Goal: Task Accomplishment & Management: Manage account settings

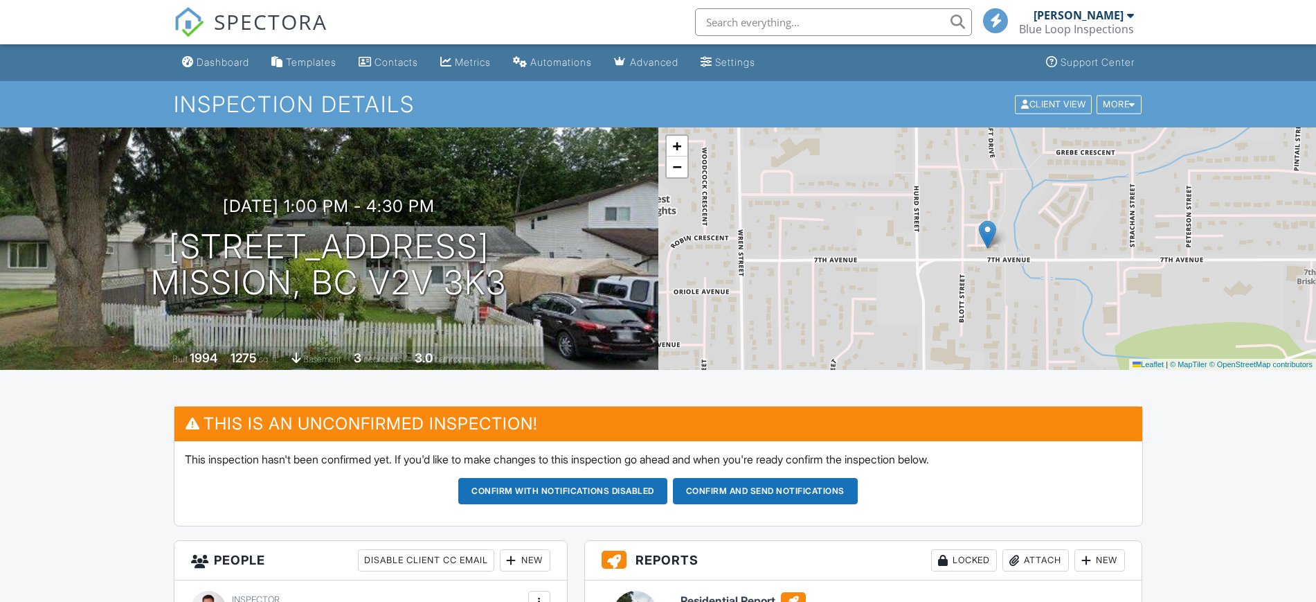
scroll to position [433, 0]
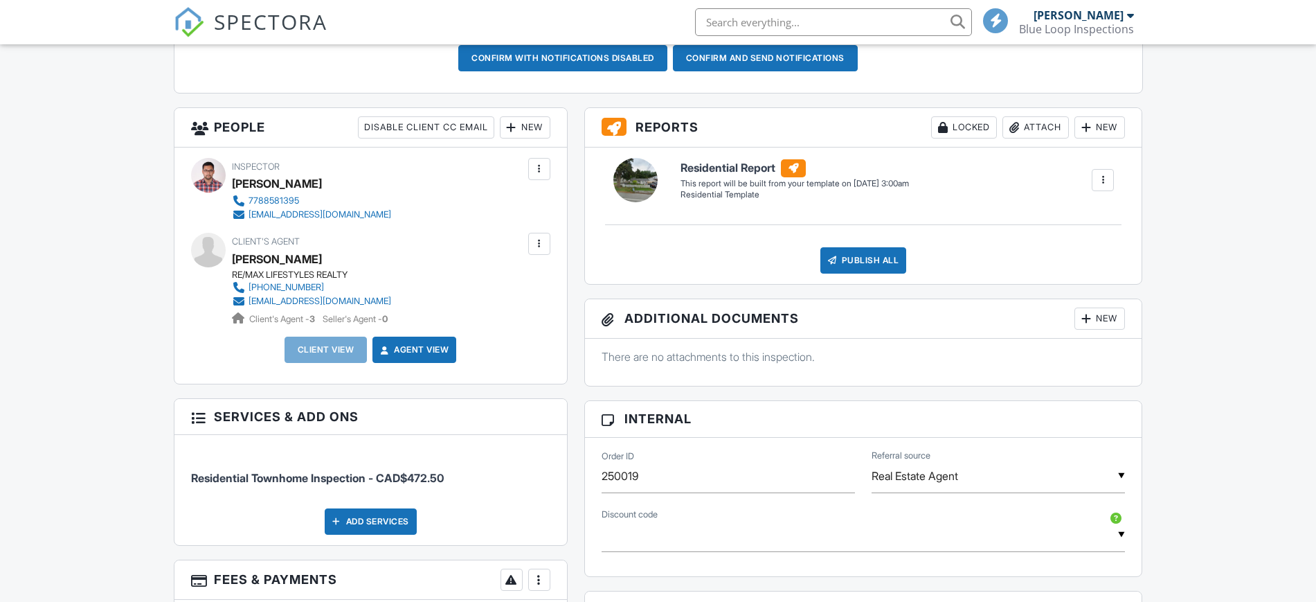
click at [523, 129] on div "New" at bounding box center [525, 127] width 51 height 22
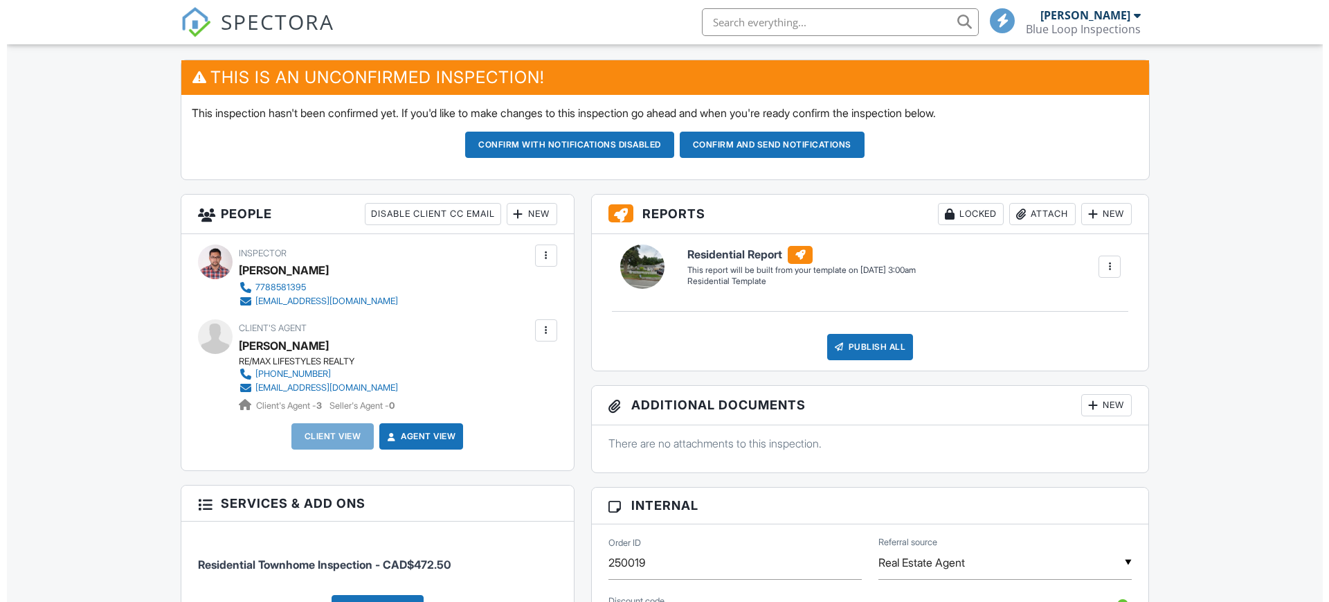
scroll to position [346, 0]
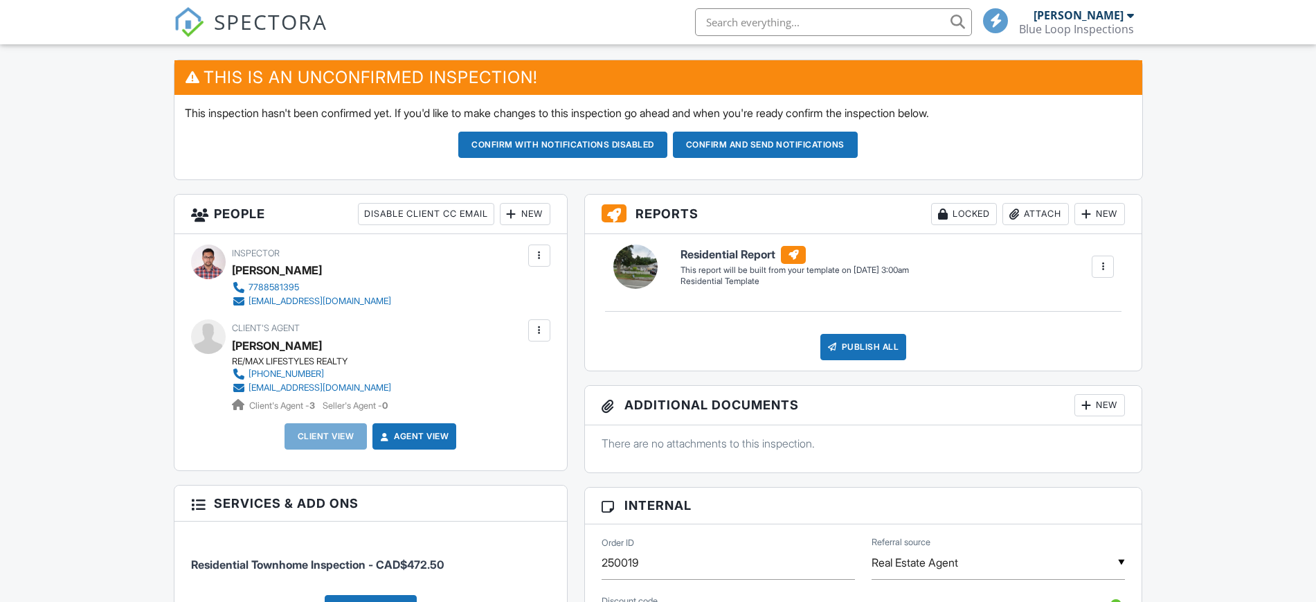
click at [507, 213] on div at bounding box center [512, 214] width 14 height 14
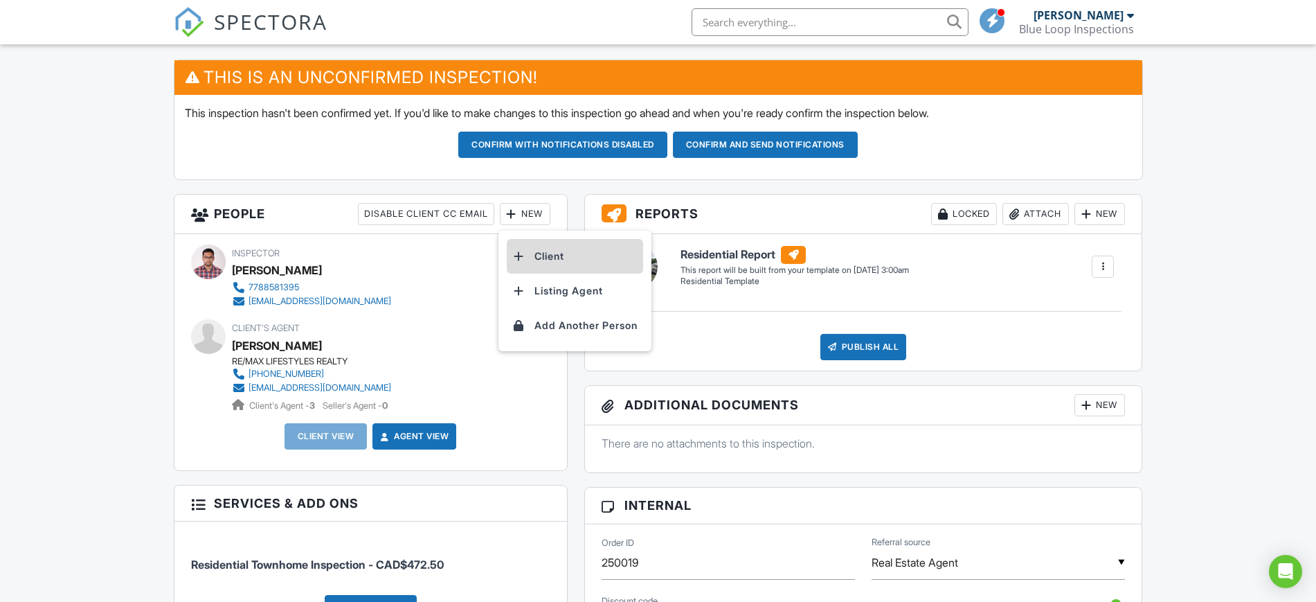
click at [524, 255] on div at bounding box center [519, 256] width 14 height 14
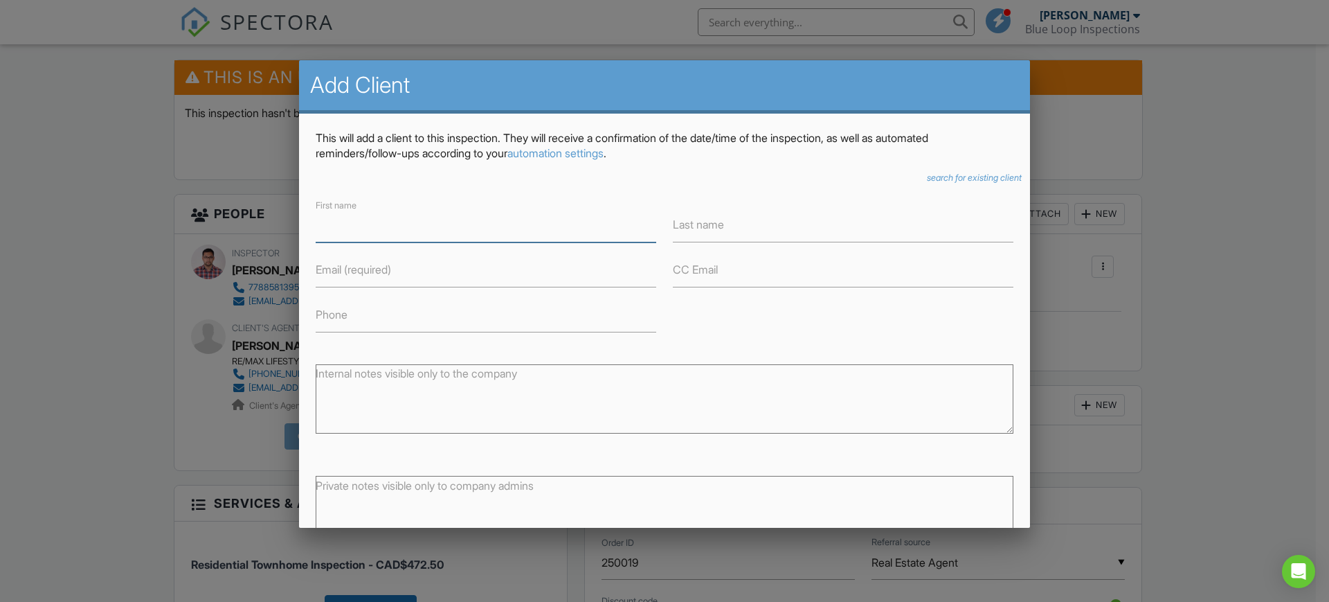
click at [478, 223] on input "First name" at bounding box center [486, 225] width 341 height 34
type input "Vivian"
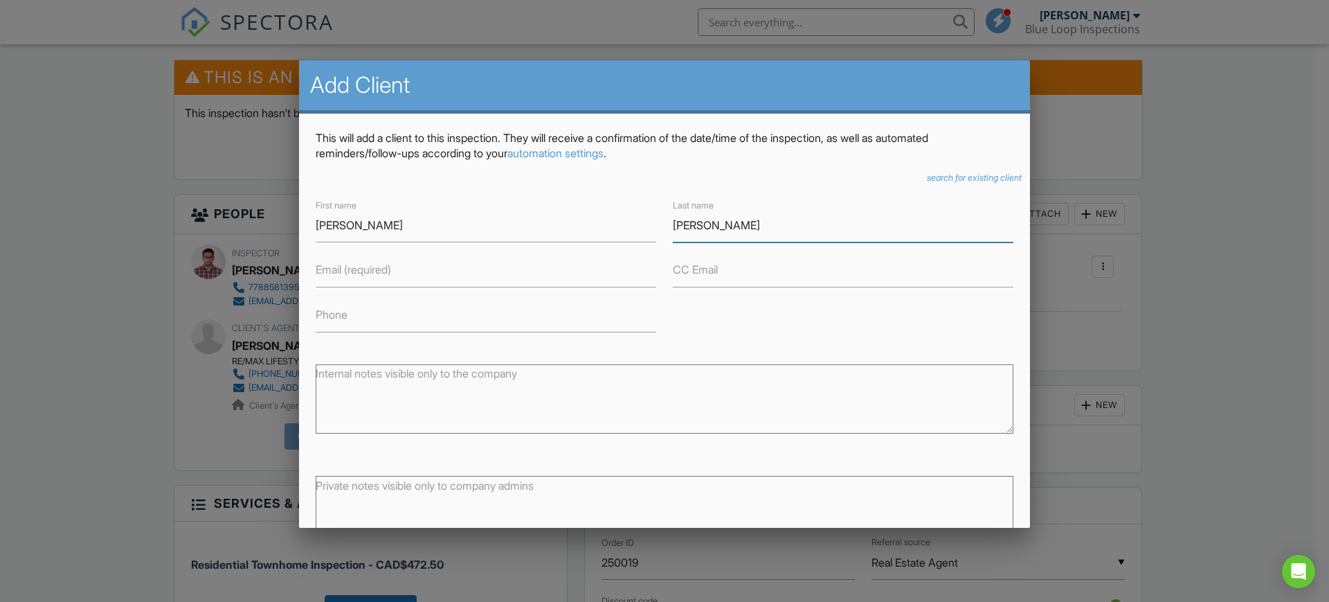
type input "Miranda"
click at [480, 266] on input "Email (required)" at bounding box center [486, 270] width 341 height 34
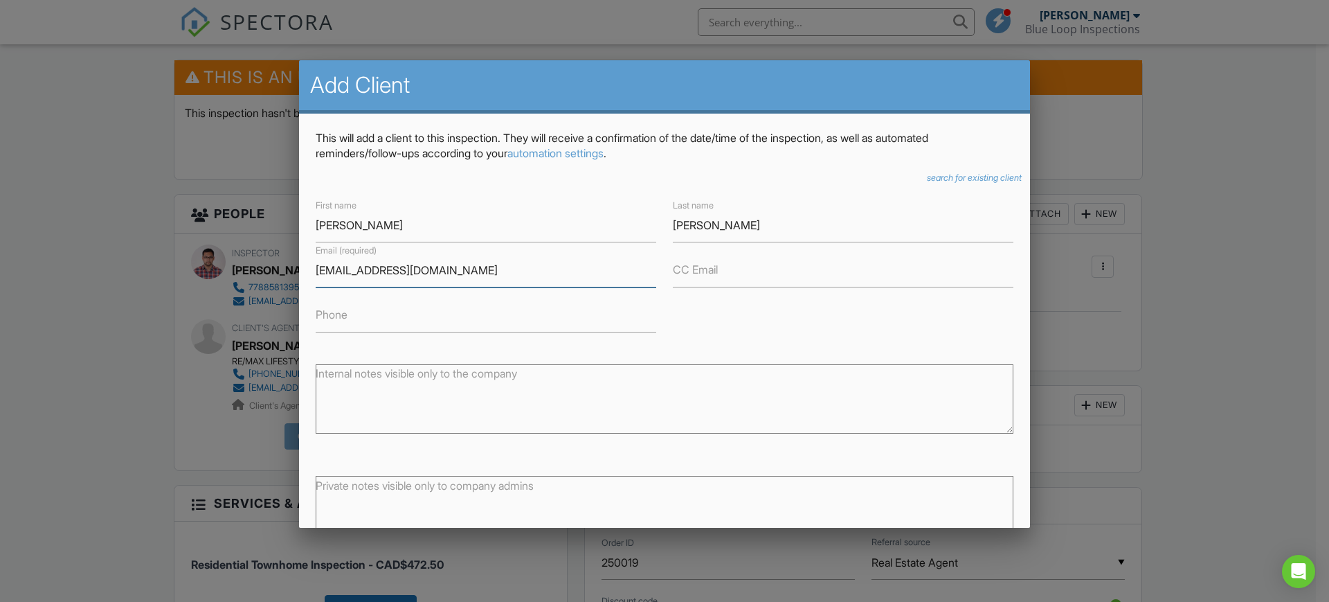
type input "eviah77@yahoo.com"
click at [422, 316] on input "Phone" at bounding box center [486, 315] width 341 height 34
type input "7783204237"
click at [789, 331] on div "First name Vivian Last name Miranda Email (required) eviah77@yahoo.com CC Email…" at bounding box center [664, 264] width 715 height 135
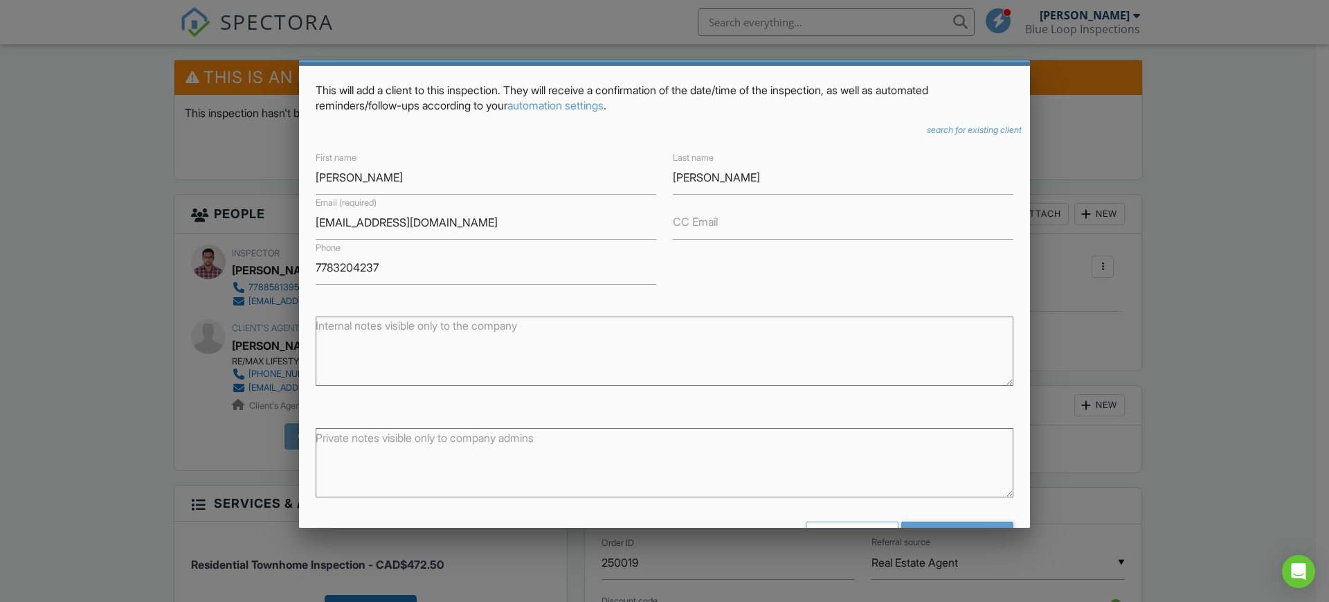
scroll to position [93, 0]
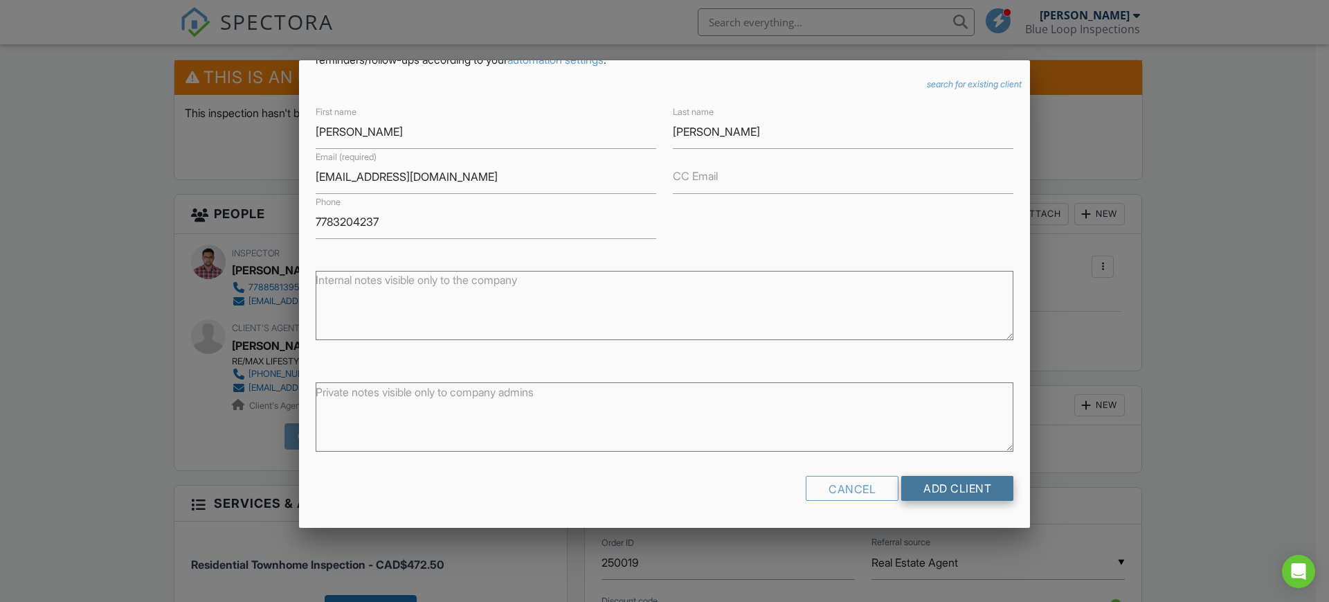
click at [936, 483] on input "Add Client" at bounding box center [957, 488] width 112 height 25
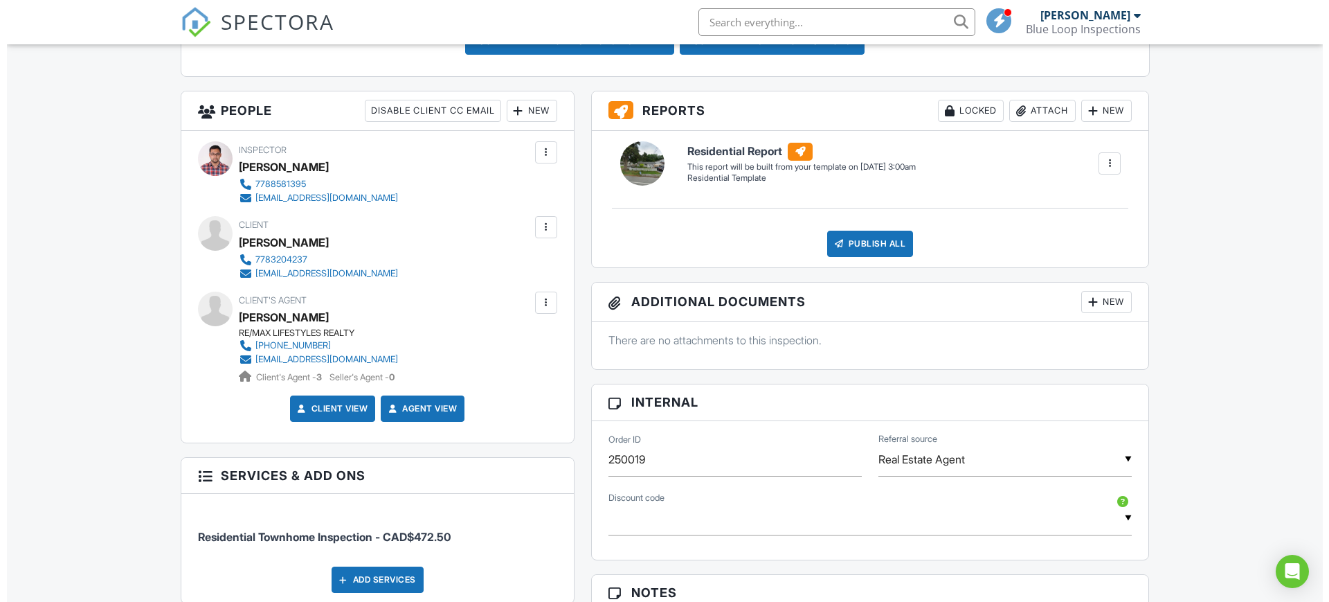
scroll to position [638, 0]
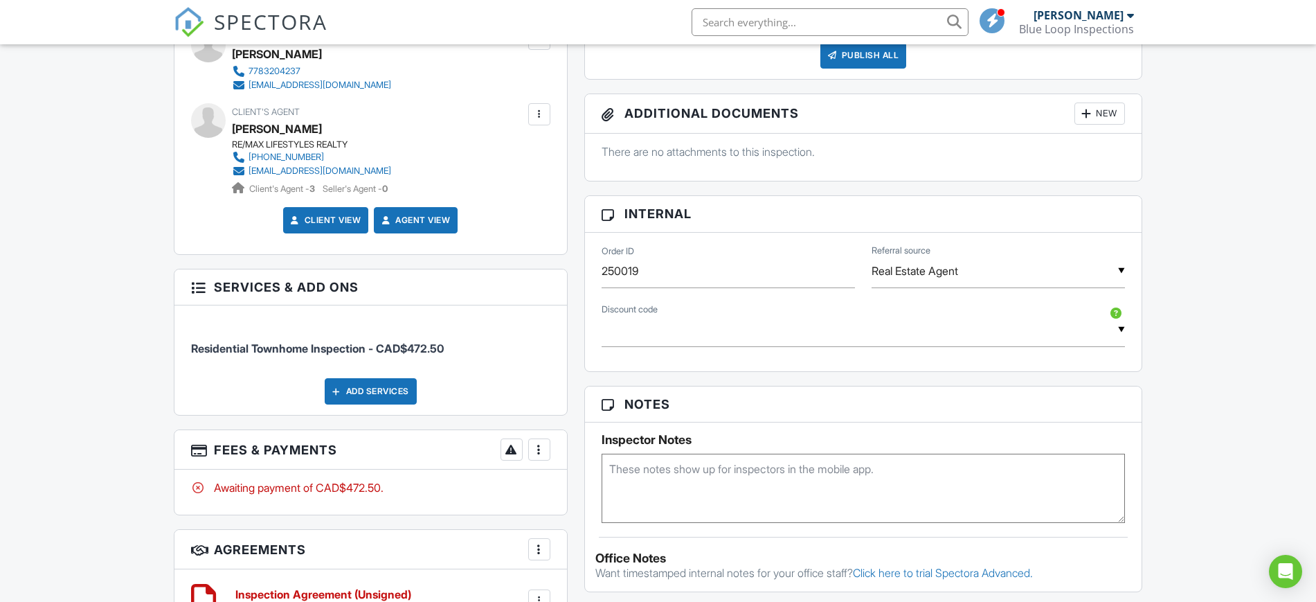
click at [538, 454] on div at bounding box center [539, 449] width 14 height 14
click at [545, 480] on li "Edit Fees & Payments" at bounding box center [609, 491] width 145 height 35
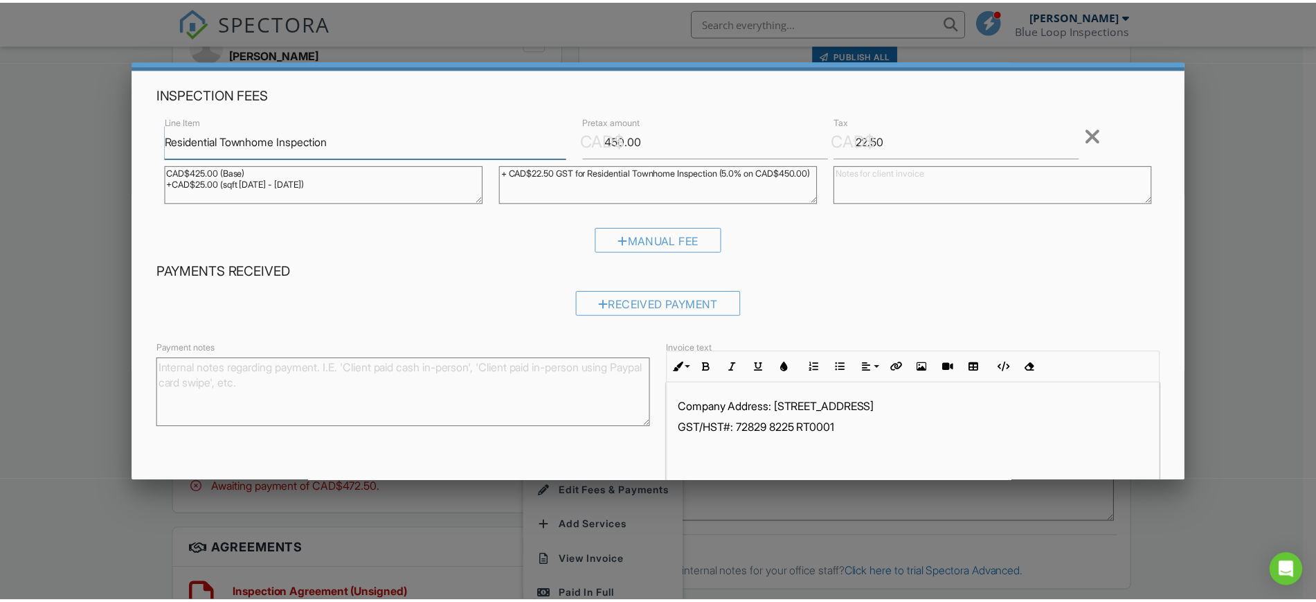
scroll to position [116, 0]
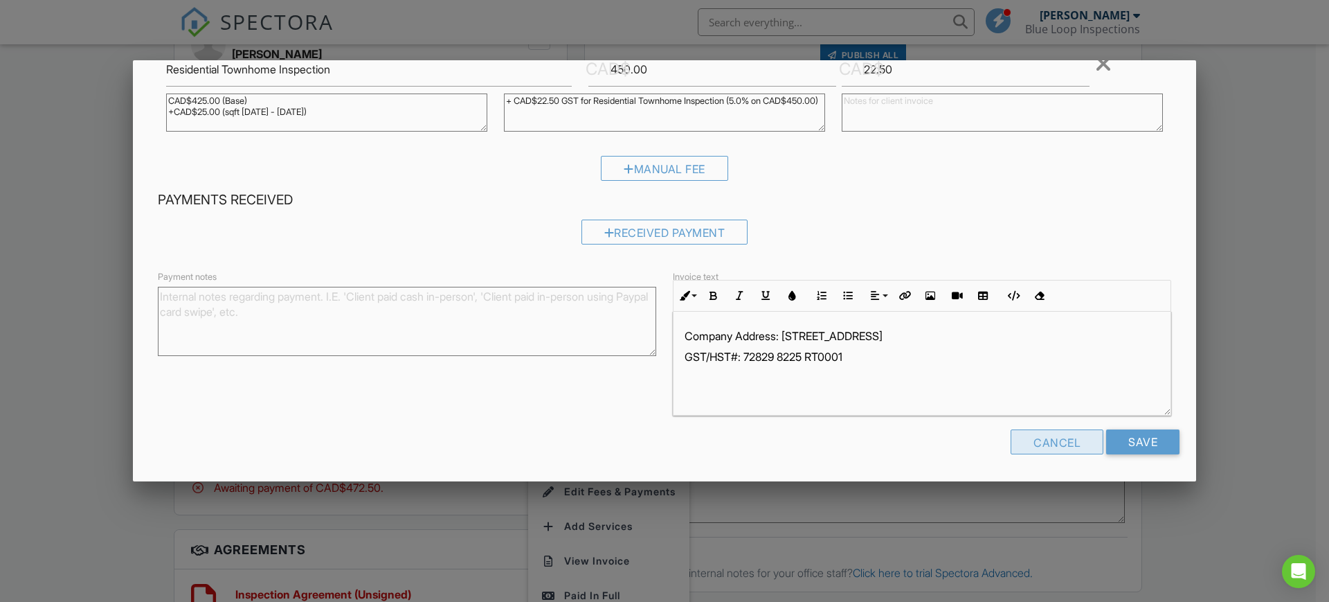
click at [1055, 443] on div "Cancel" at bounding box center [1057, 441] width 93 height 25
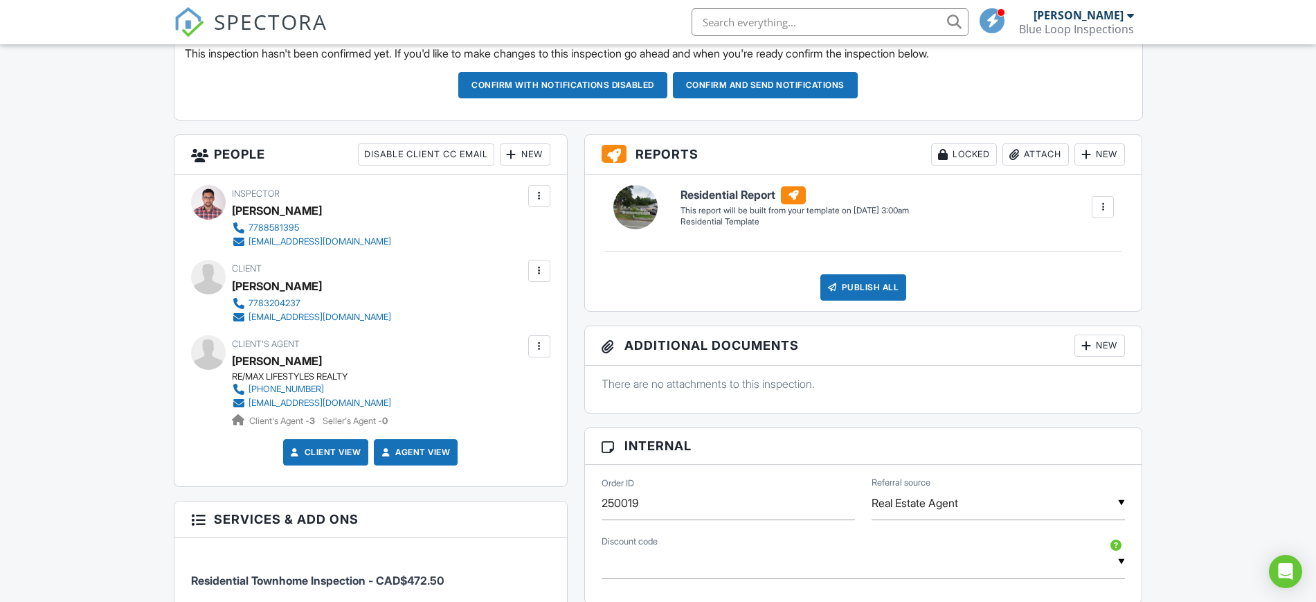
scroll to position [205, 0]
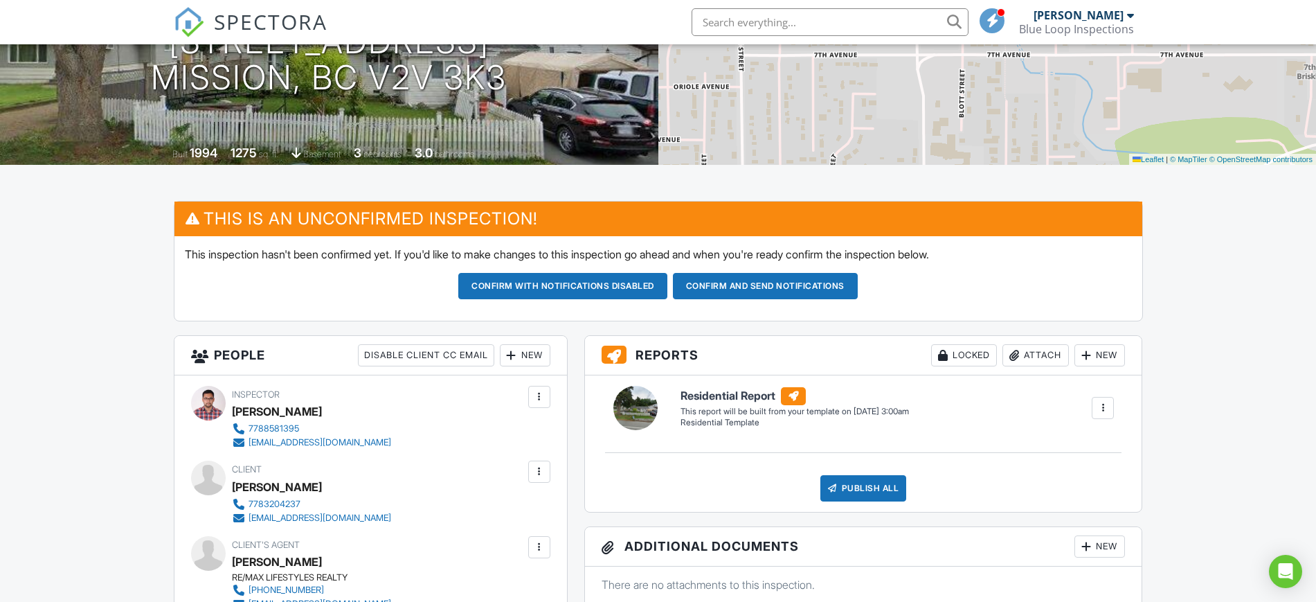
click at [667, 280] on button "Confirm and send notifications" at bounding box center [562, 286] width 209 height 26
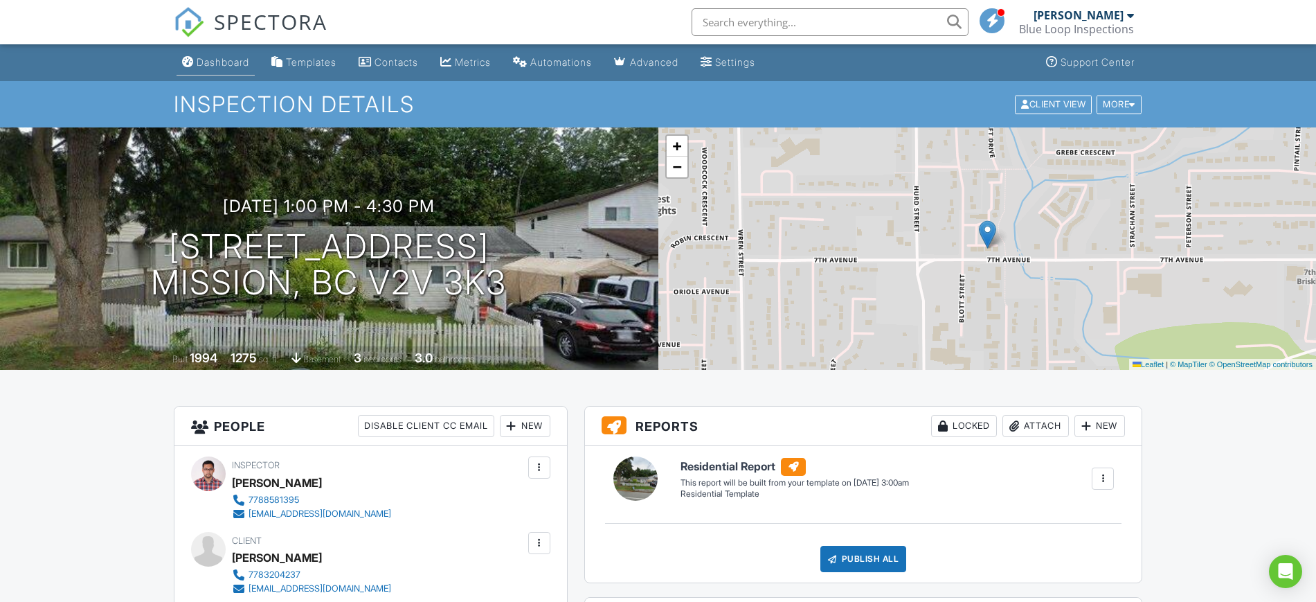
click at [226, 66] on div "Dashboard" at bounding box center [223, 62] width 53 height 12
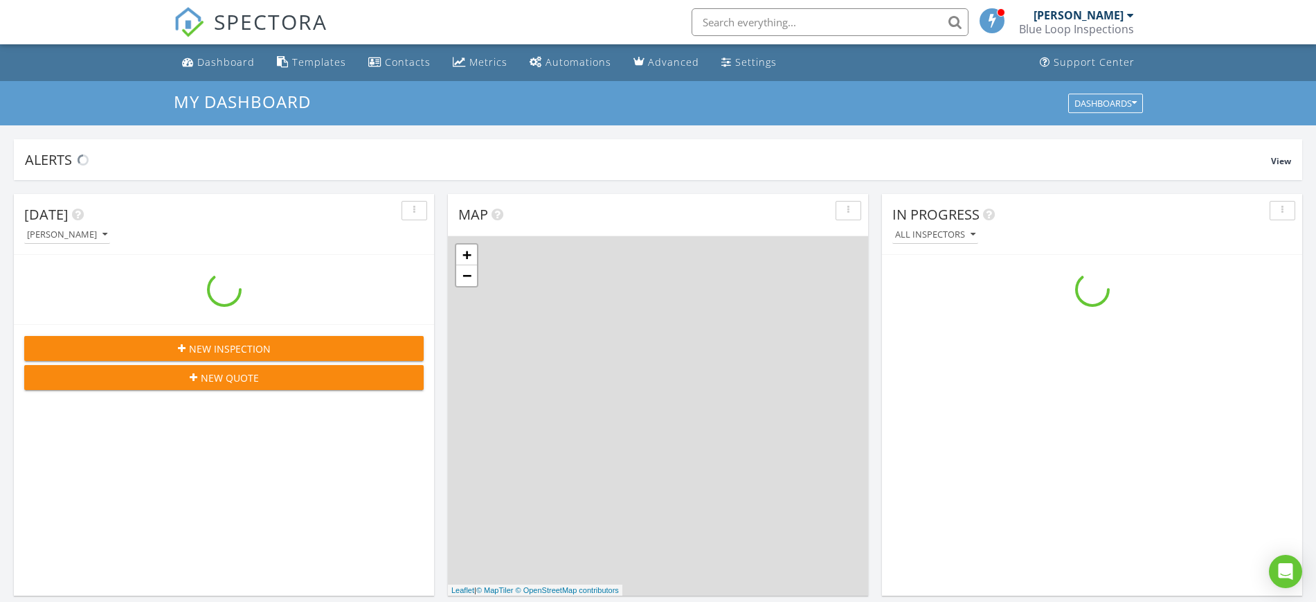
scroll to position [1287, 1343]
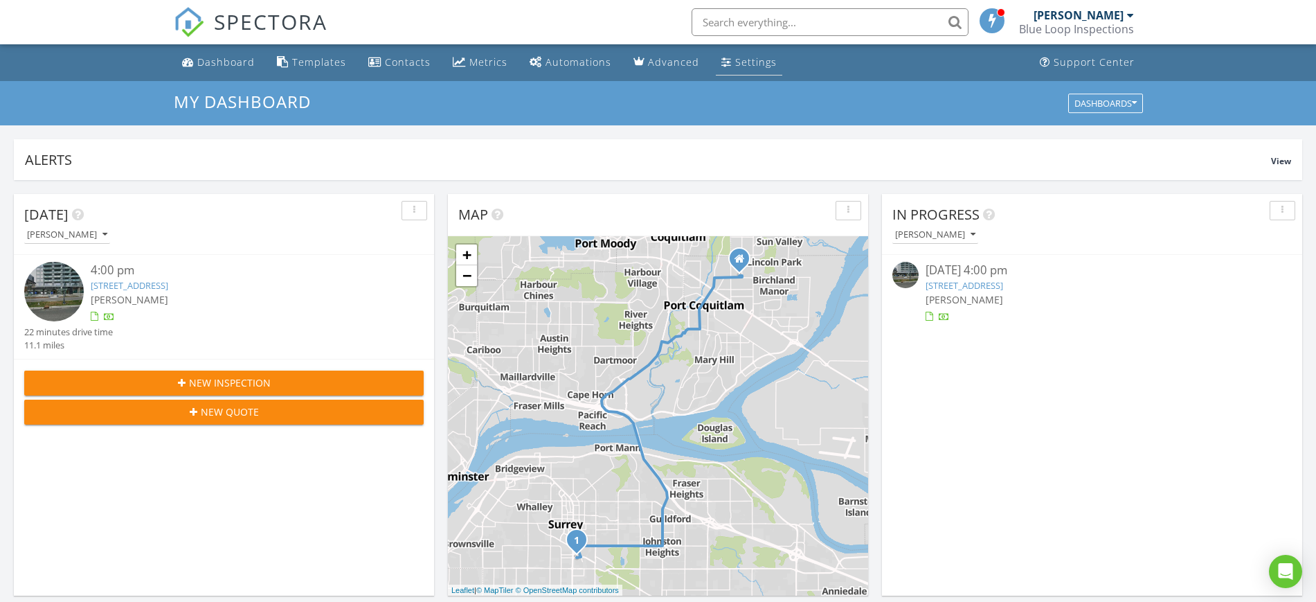
click at [739, 65] on div "Settings" at bounding box center [756, 61] width 42 height 13
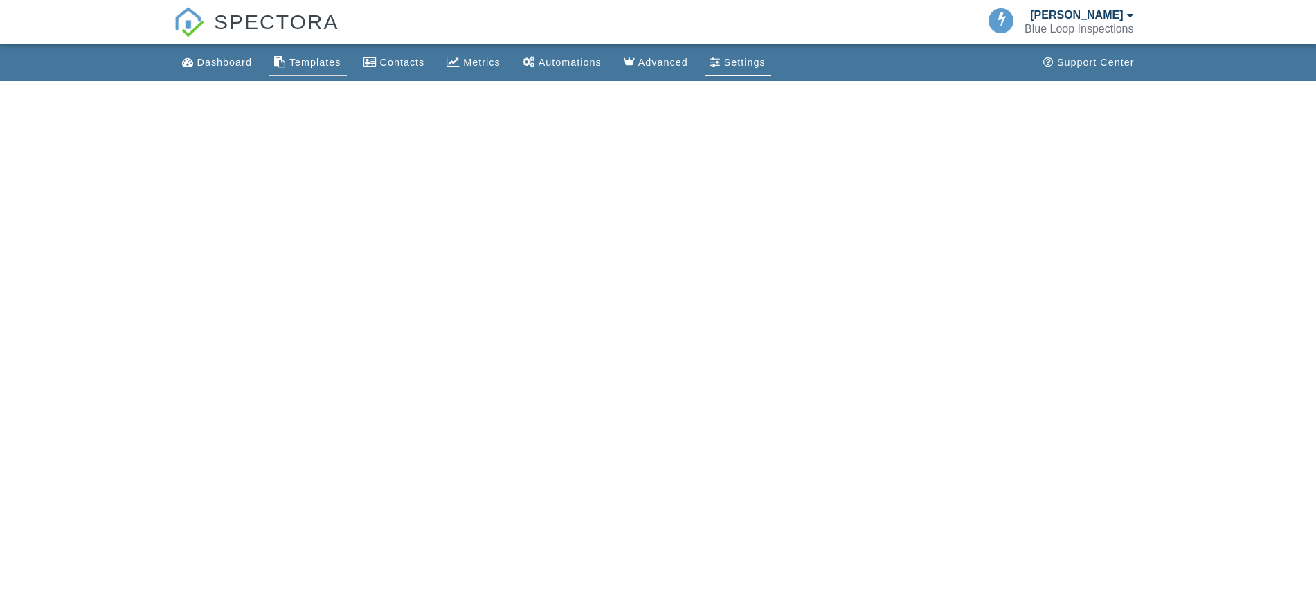
click at [327, 65] on div "Templates" at bounding box center [315, 62] width 52 height 11
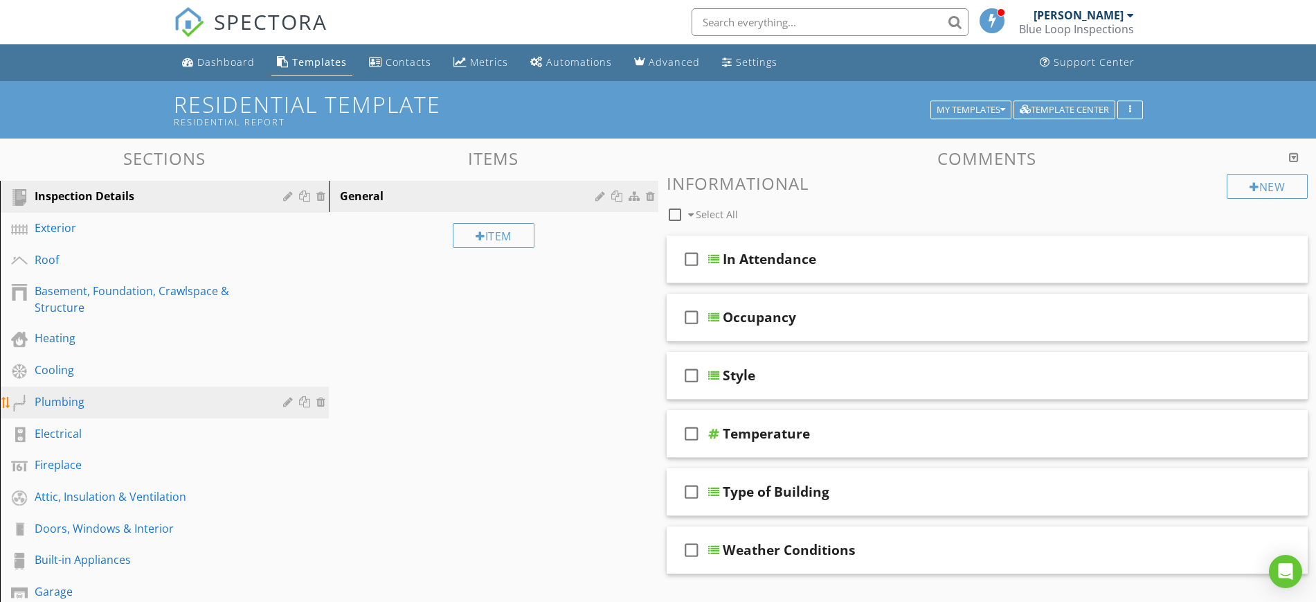
click at [67, 410] on div "Plumbing" at bounding box center [175, 402] width 280 height 18
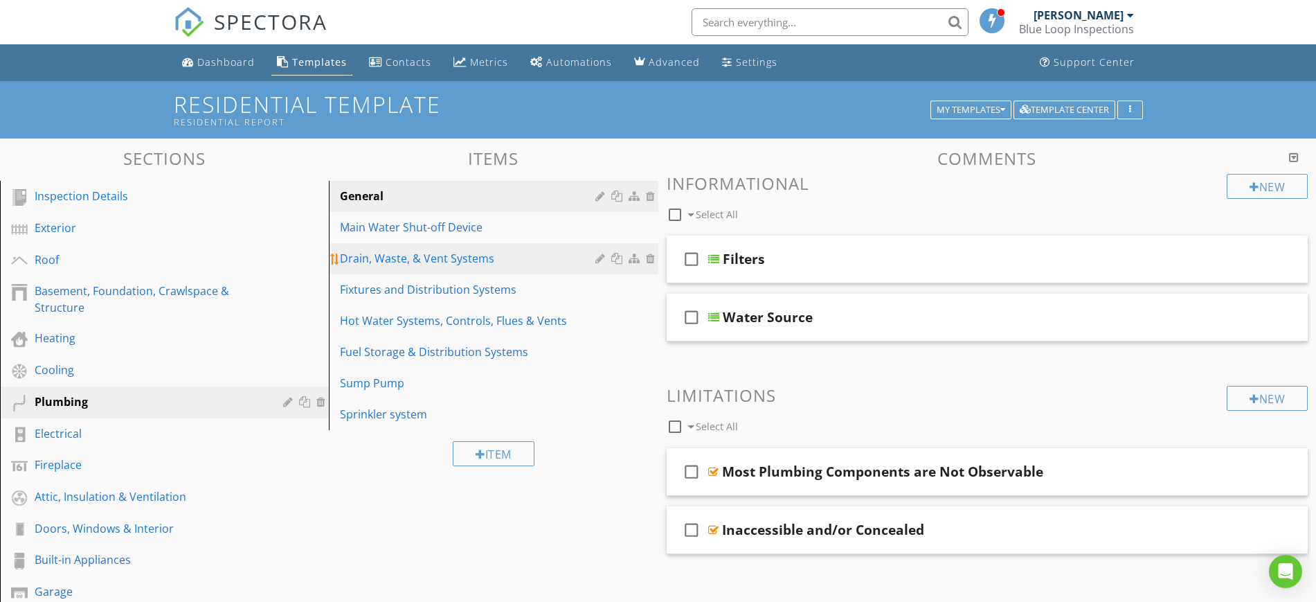
click at [415, 255] on div "Drain, Waste, & Vent Systems" at bounding box center [469, 258] width 259 height 17
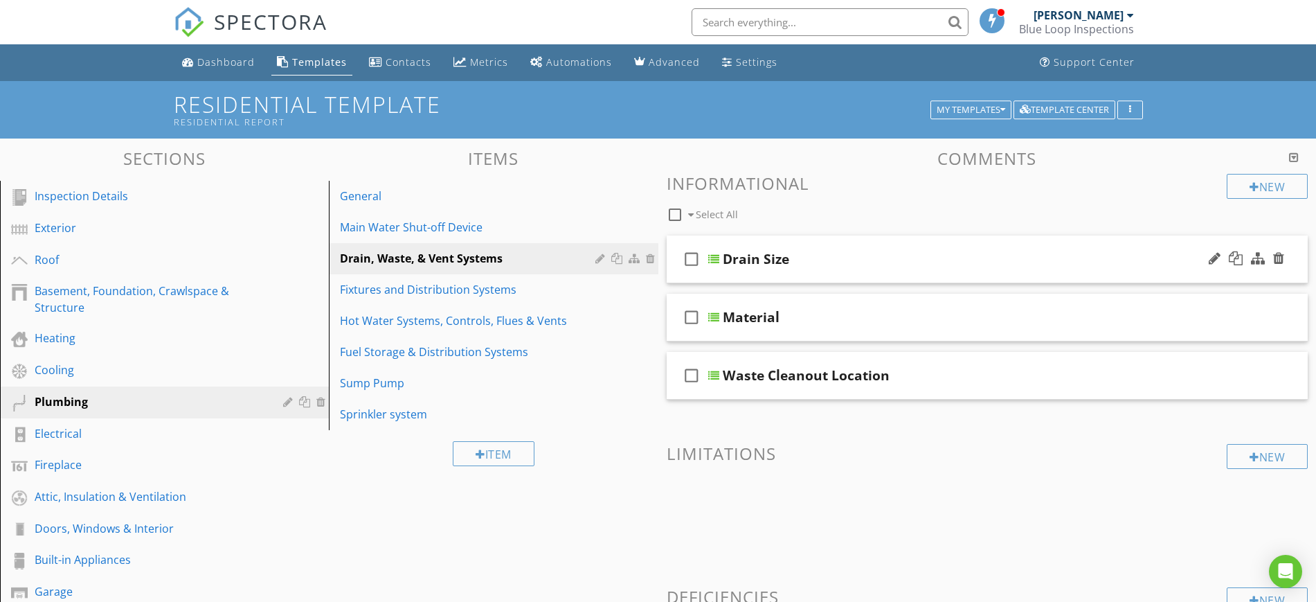
click at [771, 270] on div "check_box_outline_blank Drain Size" at bounding box center [988, 259] width 642 height 48
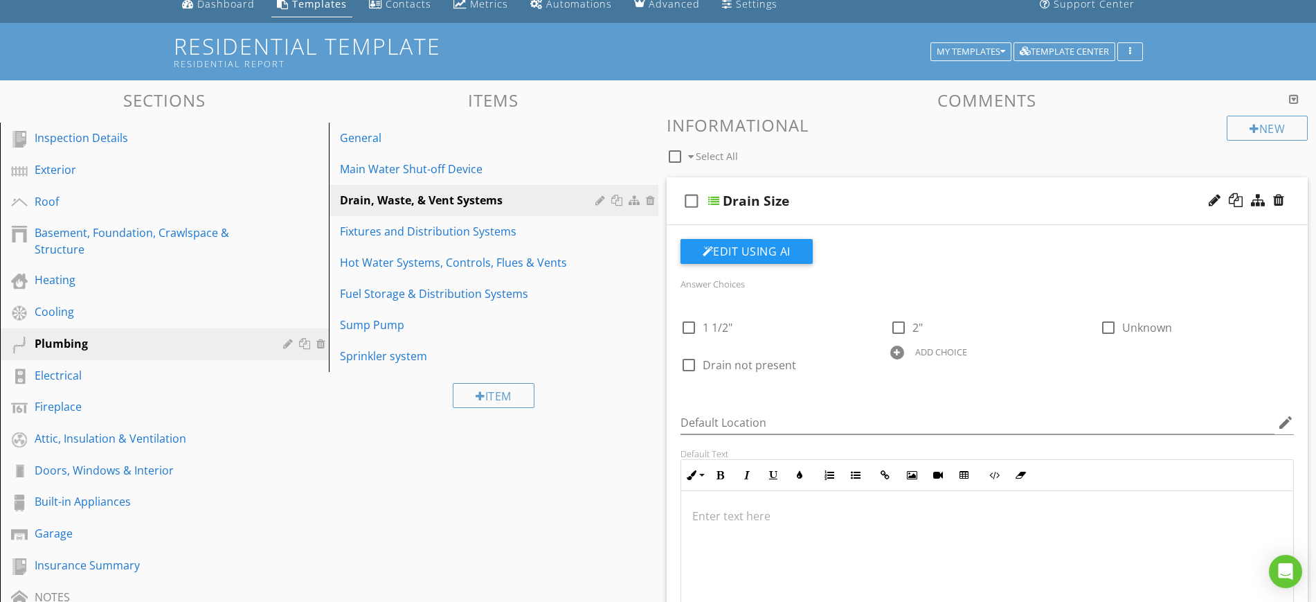
scroll to position [87, 0]
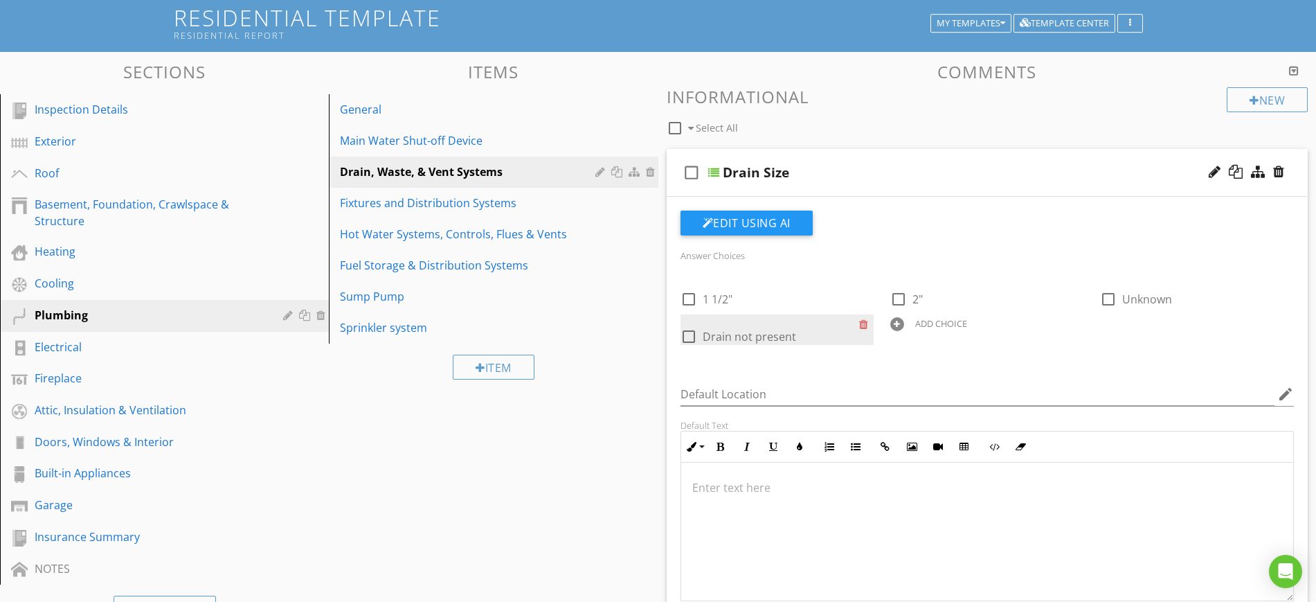
click at [746, 329] on span "Drain not present" at bounding box center [749, 336] width 93 height 15
checkbox input "true"
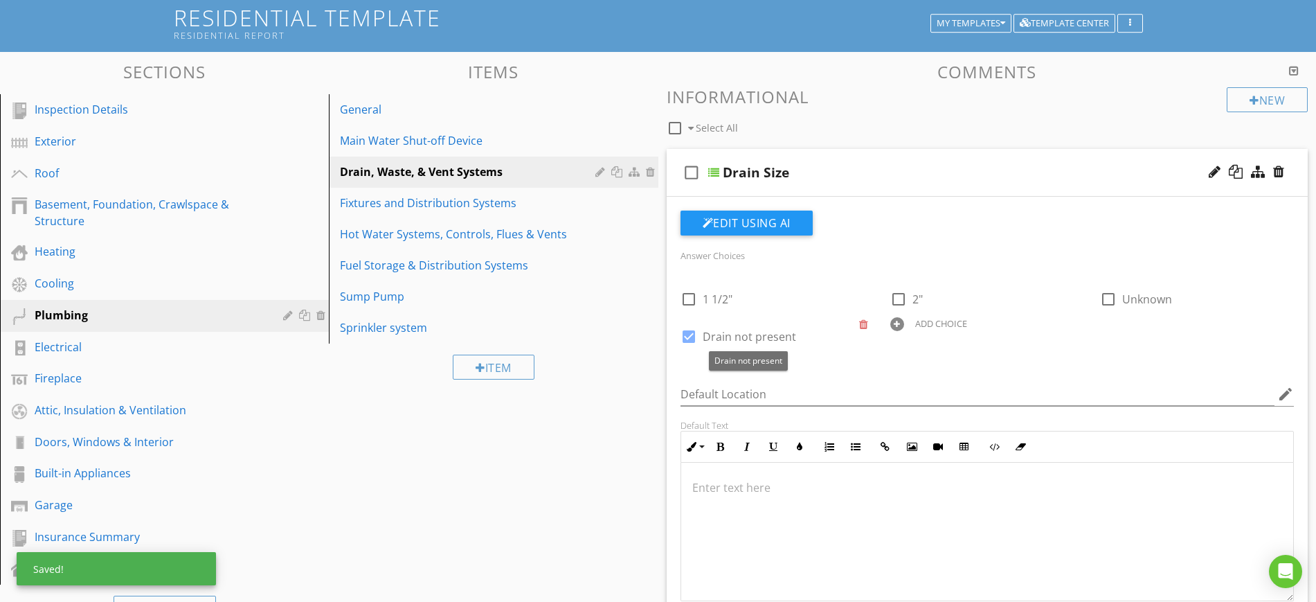
click at [675, 337] on div "check_box Drain not present" at bounding box center [777, 329] width 210 height 30
click at [867, 328] on div at bounding box center [866, 323] width 15 height 19
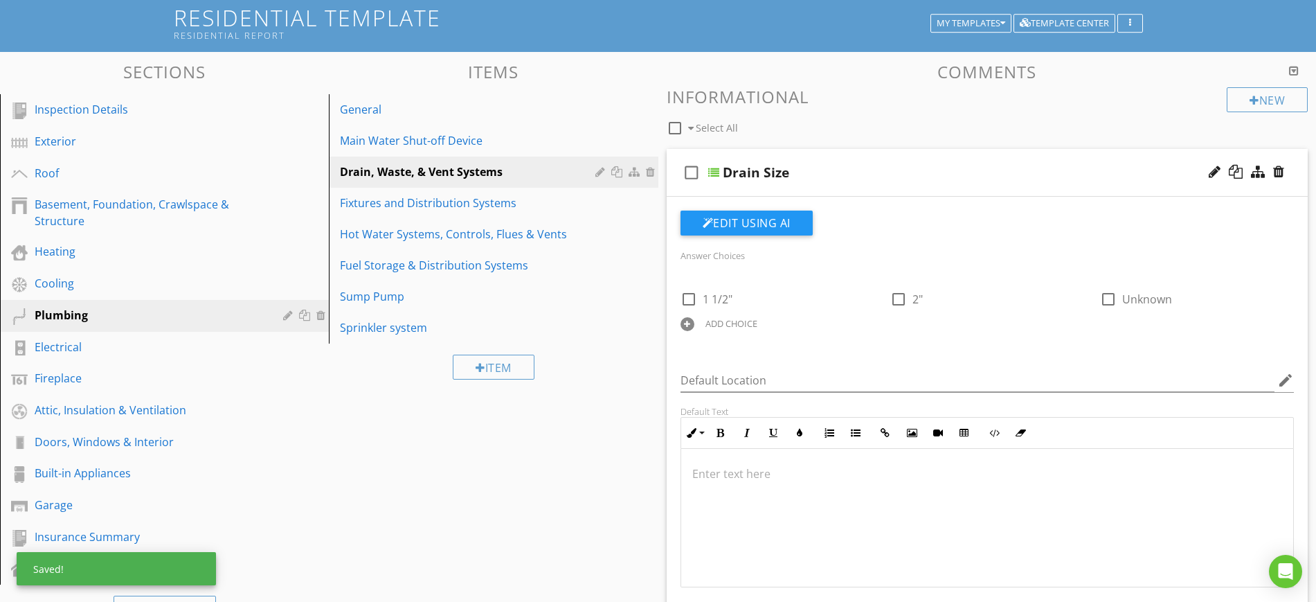
click at [692, 324] on div at bounding box center [688, 324] width 14 height 14
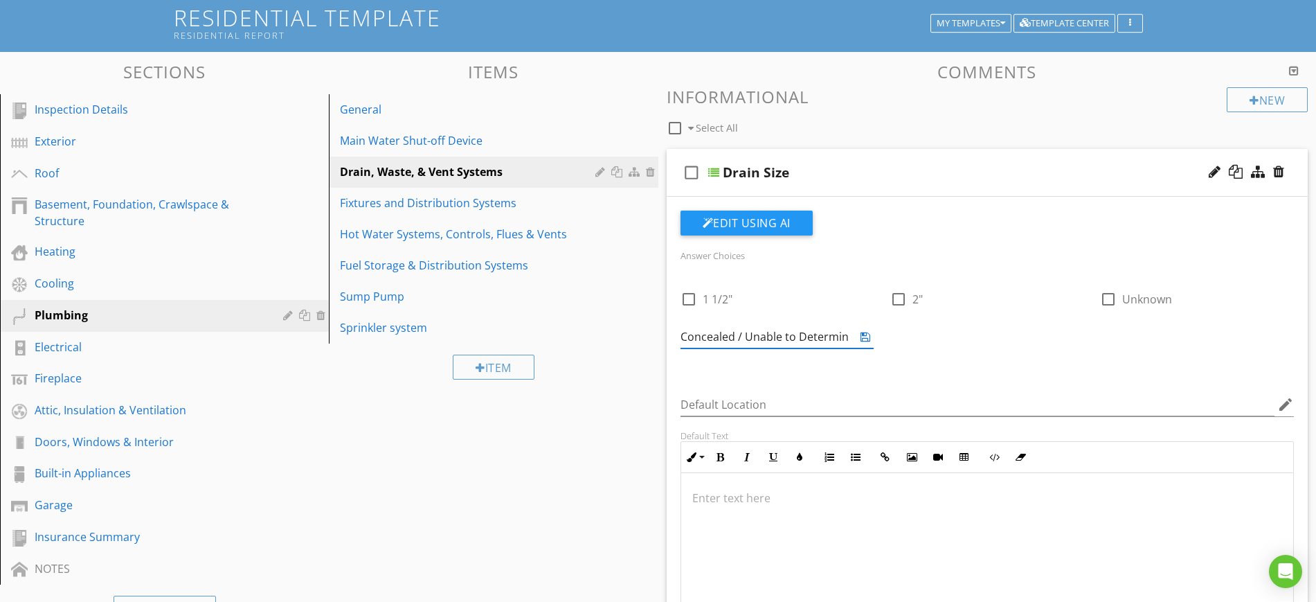
type input "Concealed / Unable to Determine"
click at [869, 334] on icon at bounding box center [866, 336] width 10 height 11
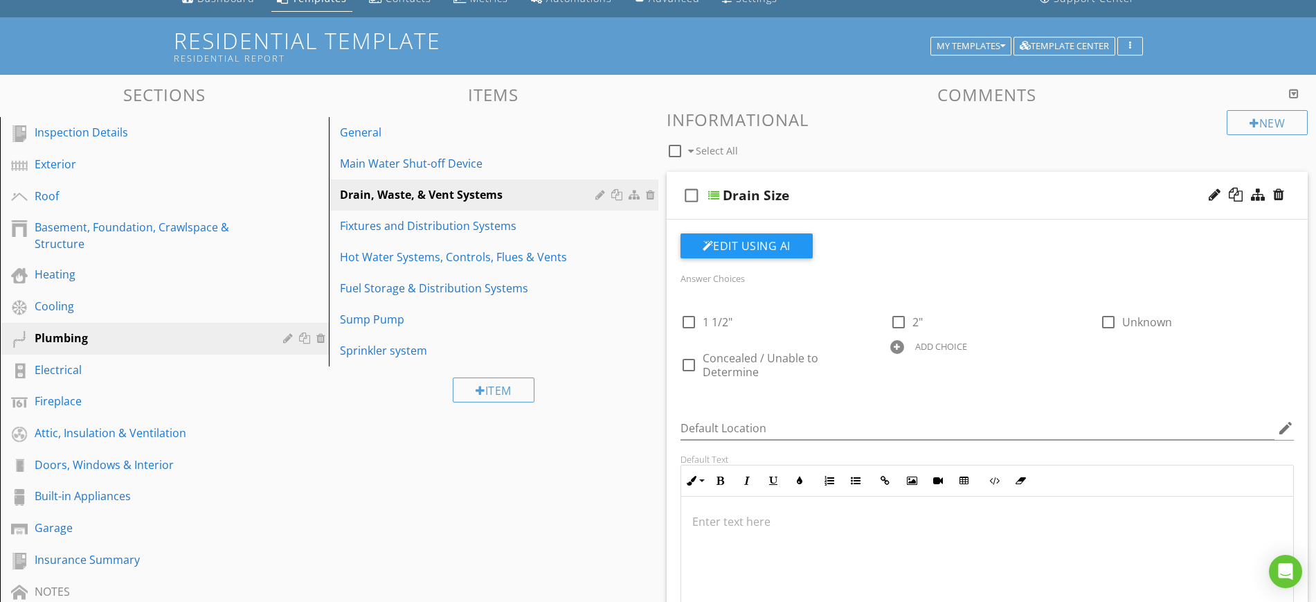
scroll to position [0, 0]
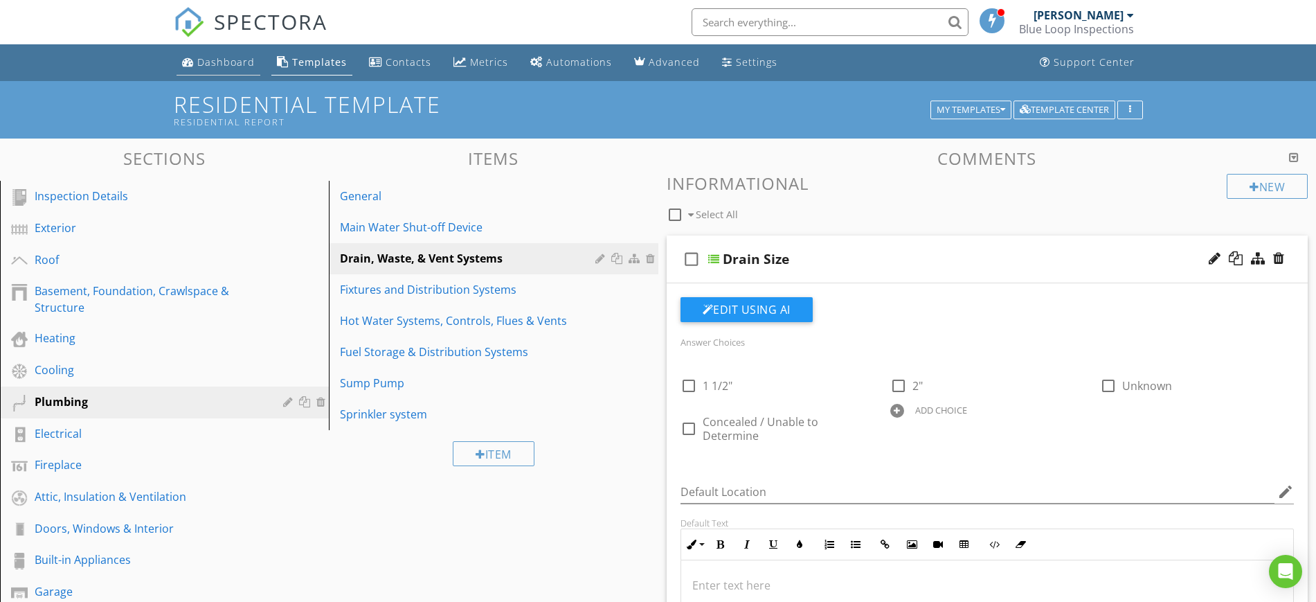
click at [204, 61] on div "Dashboard" at bounding box center [225, 61] width 57 height 13
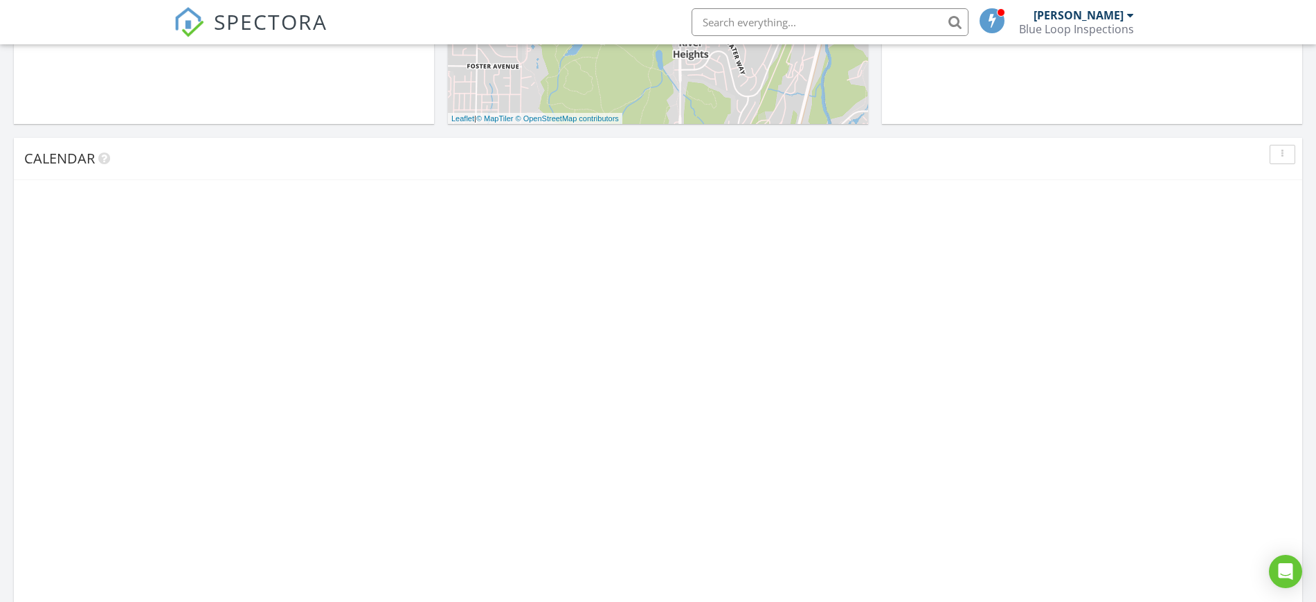
scroll to position [692, 0]
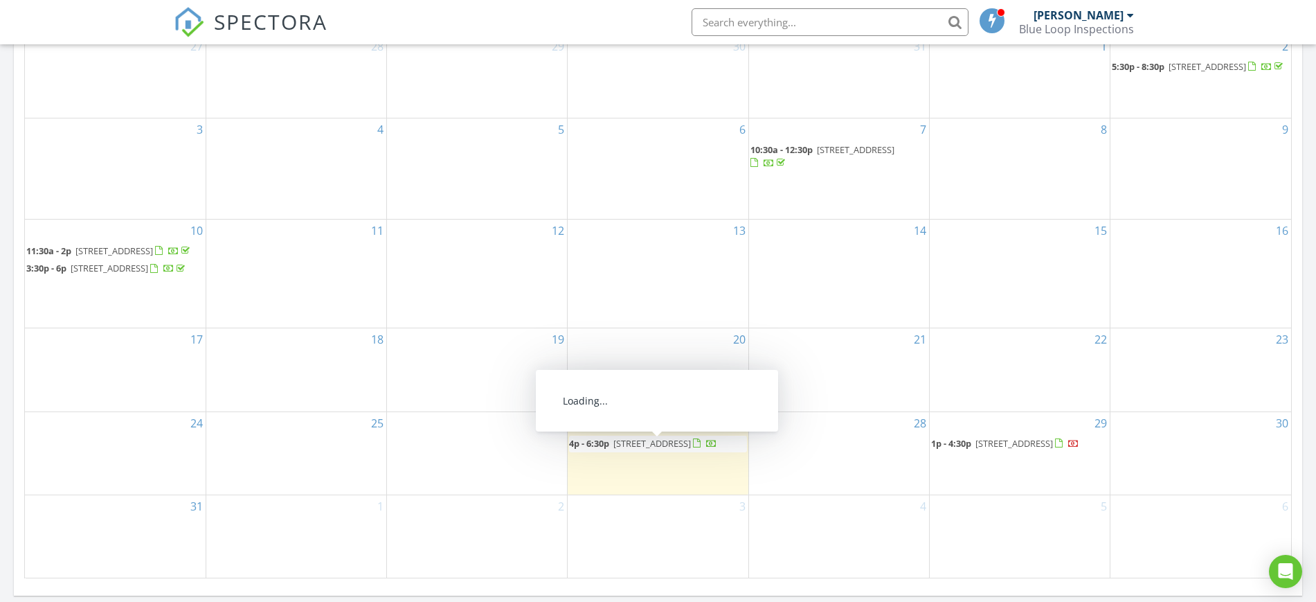
click at [613, 449] on span "[STREET_ADDRESS]" at bounding box center [652, 443] width 78 height 12
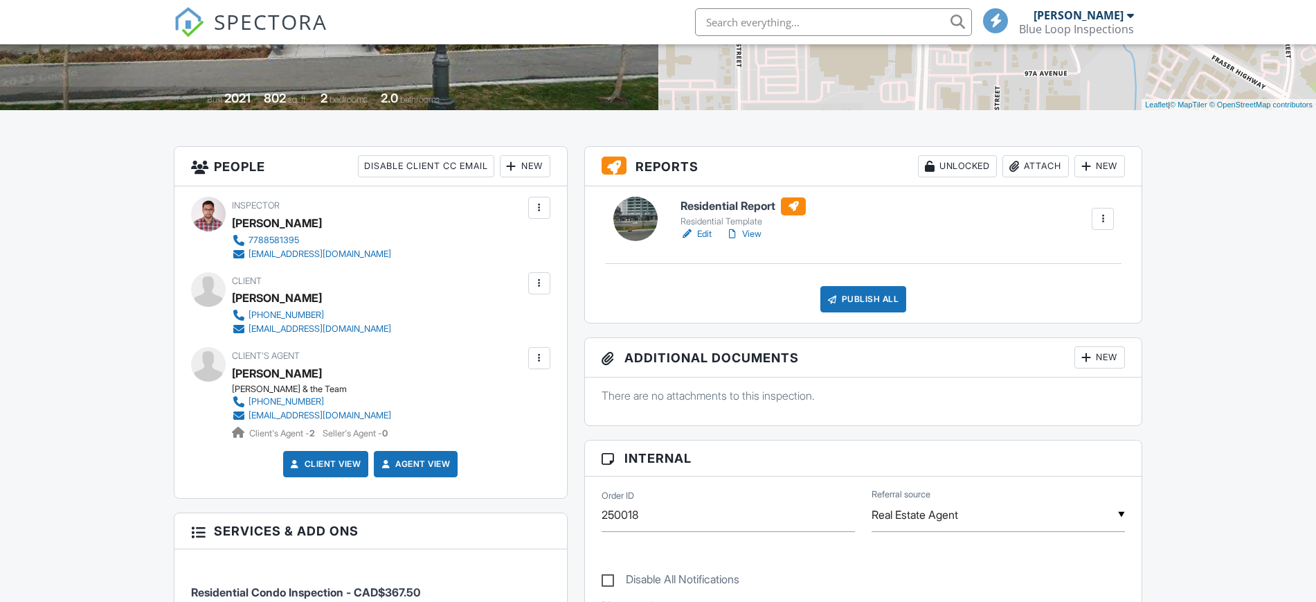
scroll to position [260, 0]
click at [742, 236] on link "View" at bounding box center [744, 234] width 36 height 14
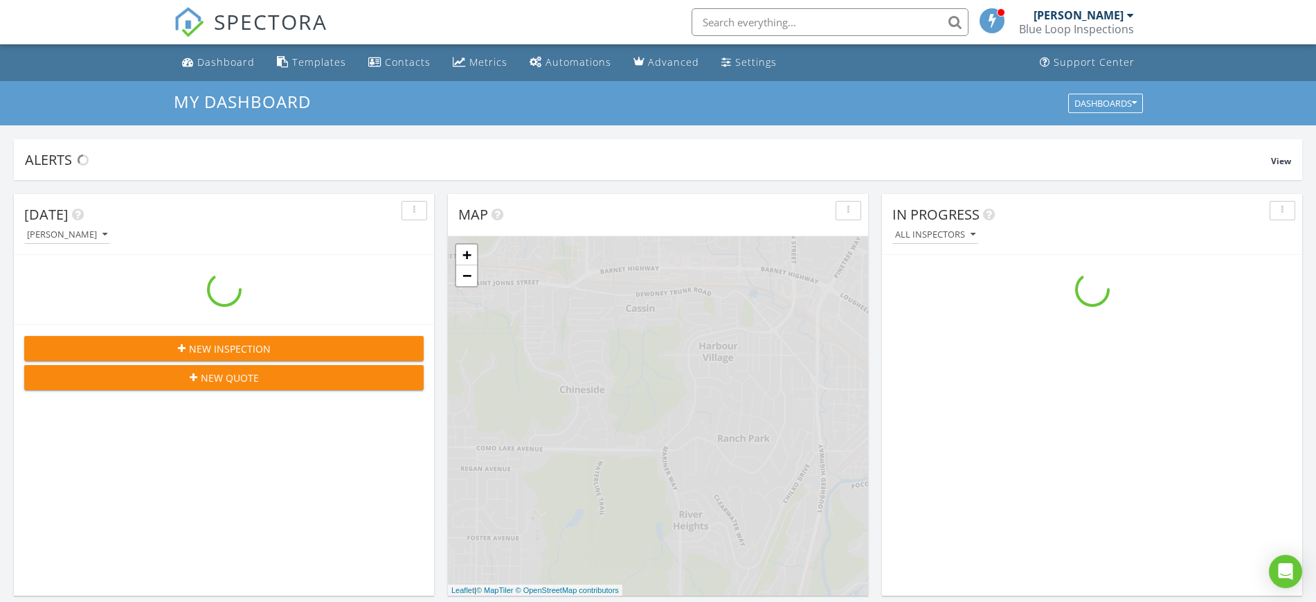
scroll to position [1287, 1343]
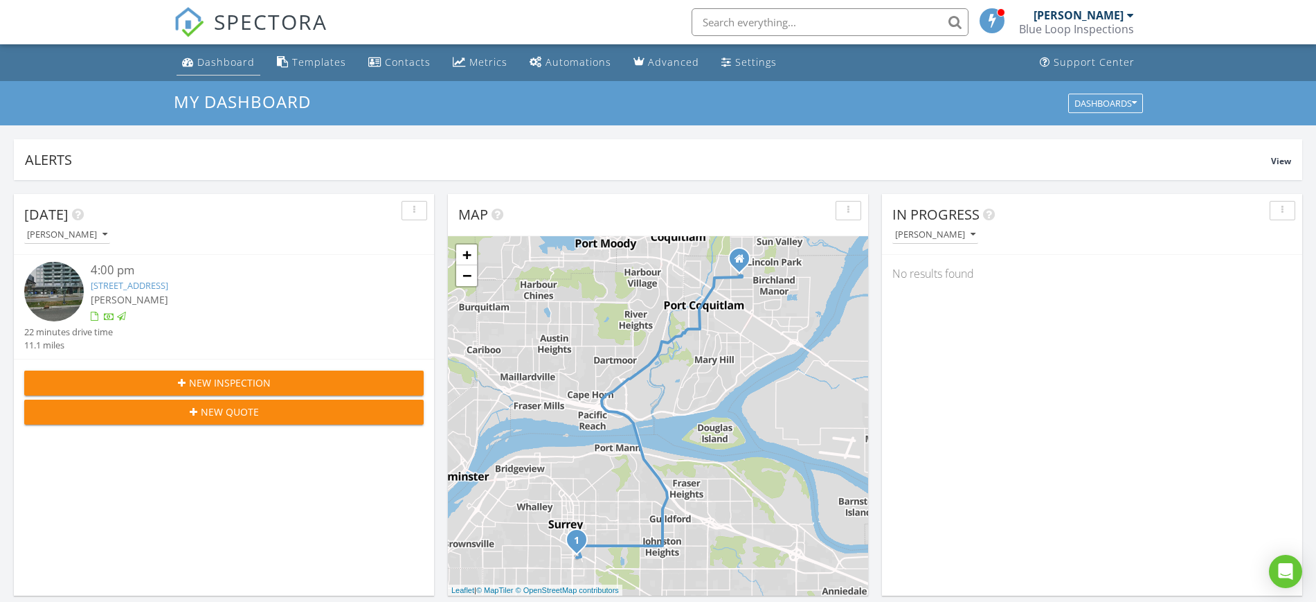
click at [225, 64] on div "Dashboard" at bounding box center [225, 61] width 57 height 13
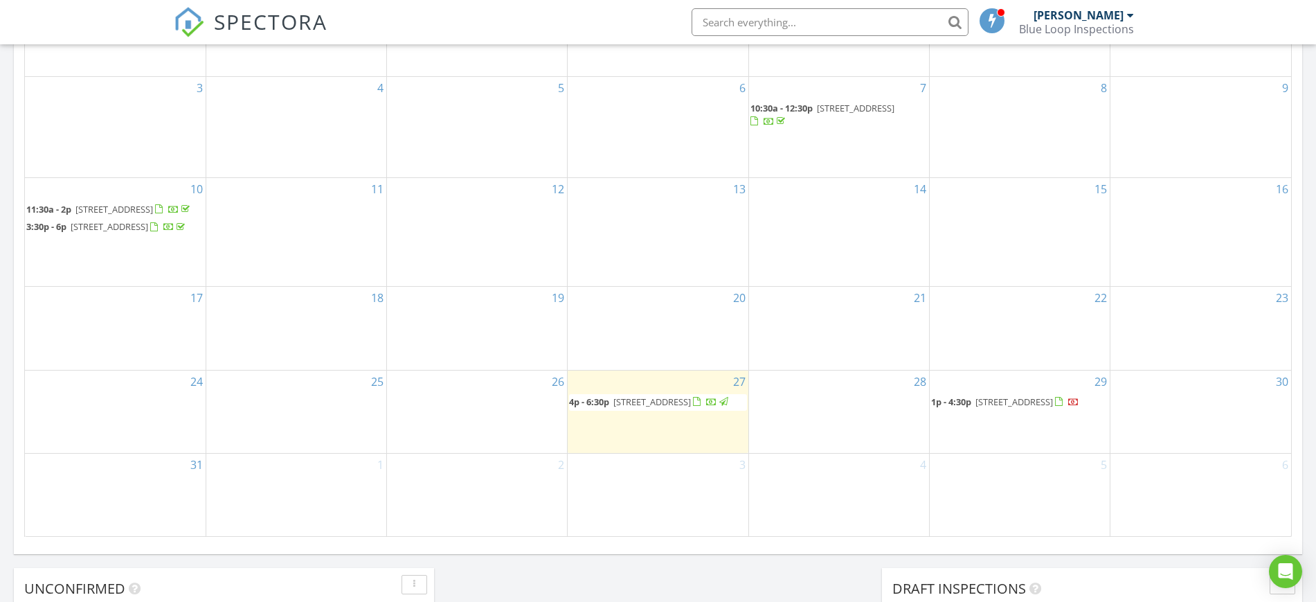
scroll to position [870, 0]
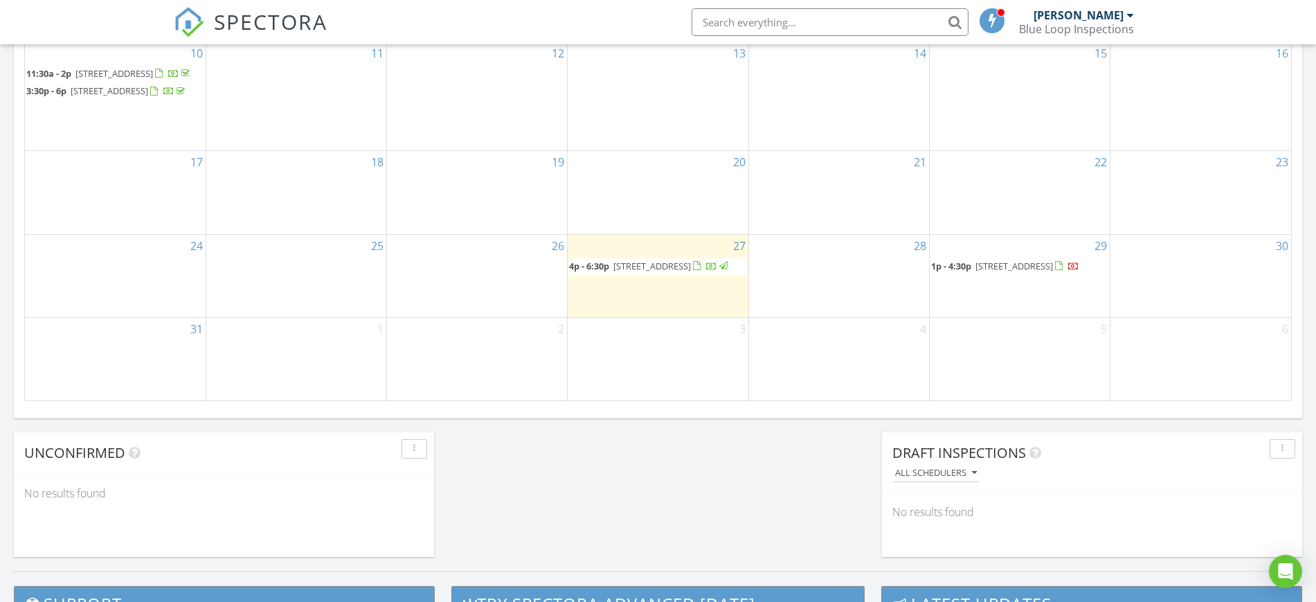
click at [949, 272] on span "1p - 4:30p" at bounding box center [951, 266] width 40 height 12
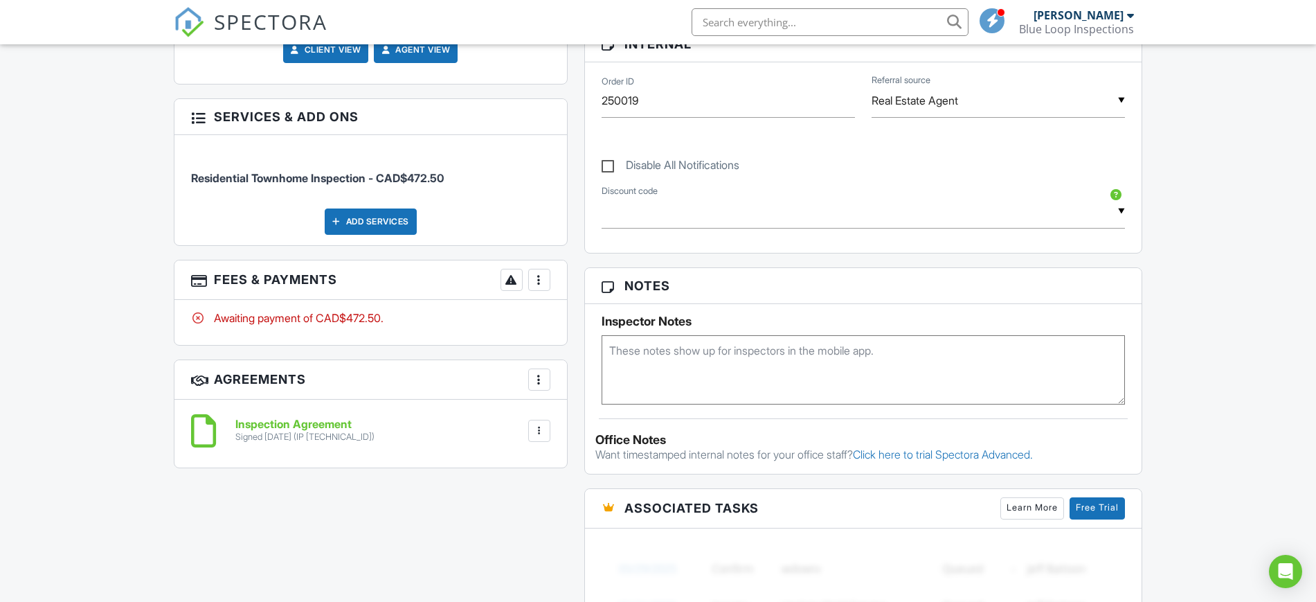
scroll to position [692, 0]
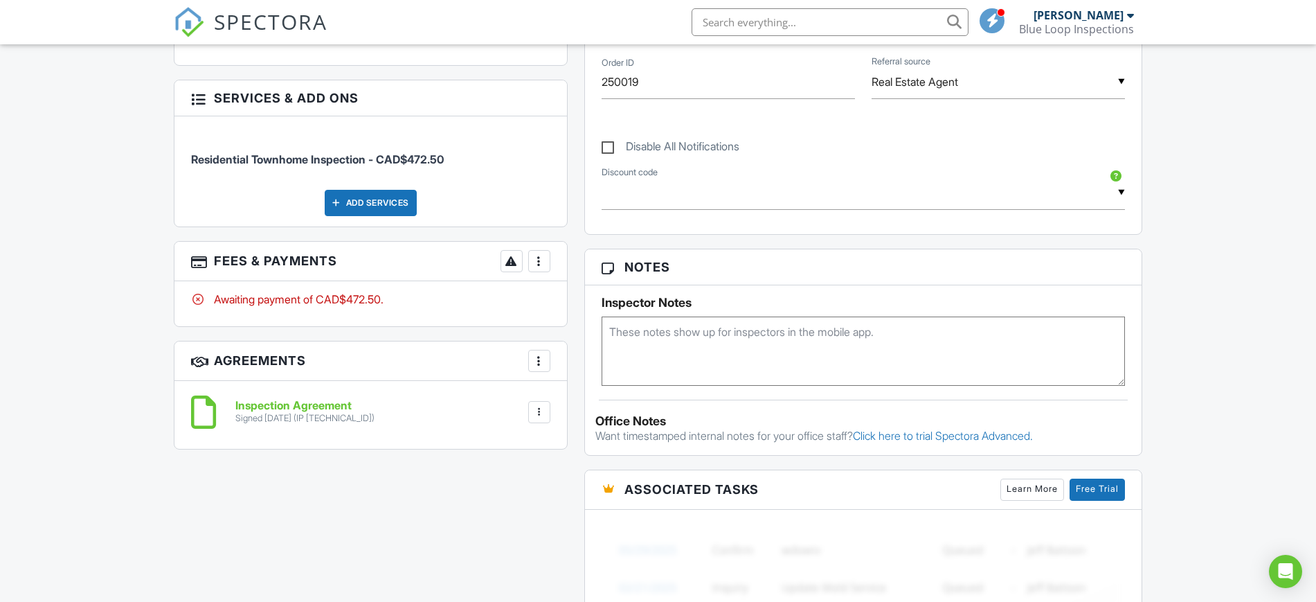
click at [534, 262] on div at bounding box center [539, 261] width 14 height 14
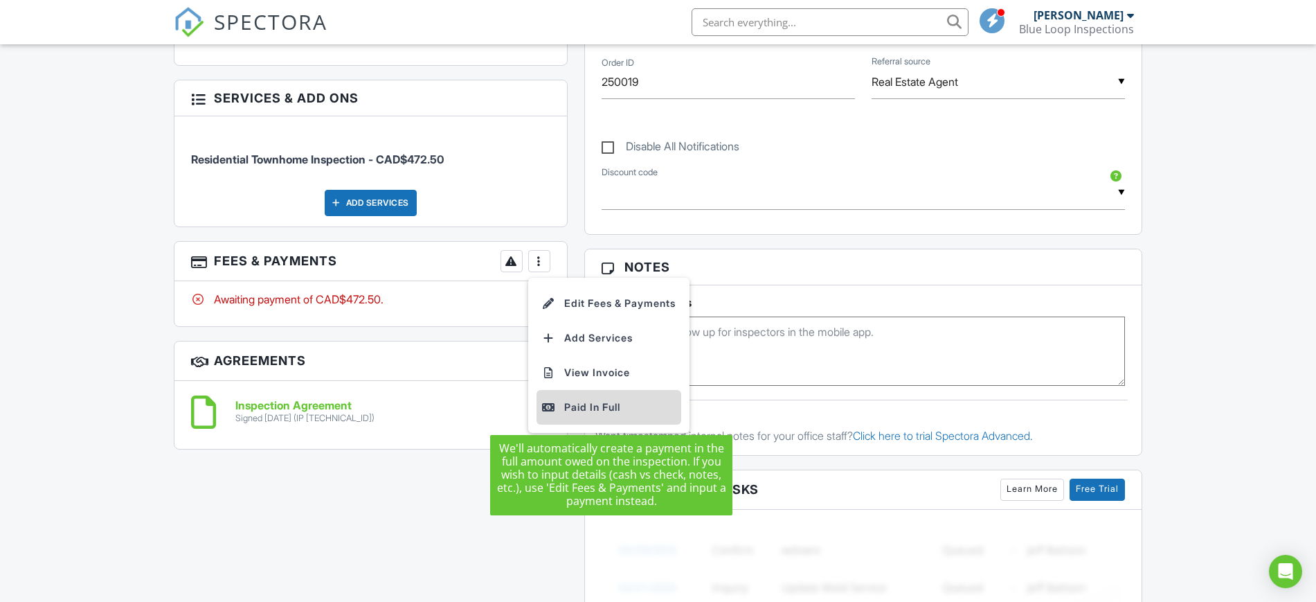
click at [576, 406] on div "Paid In Full" at bounding box center [609, 407] width 134 height 17
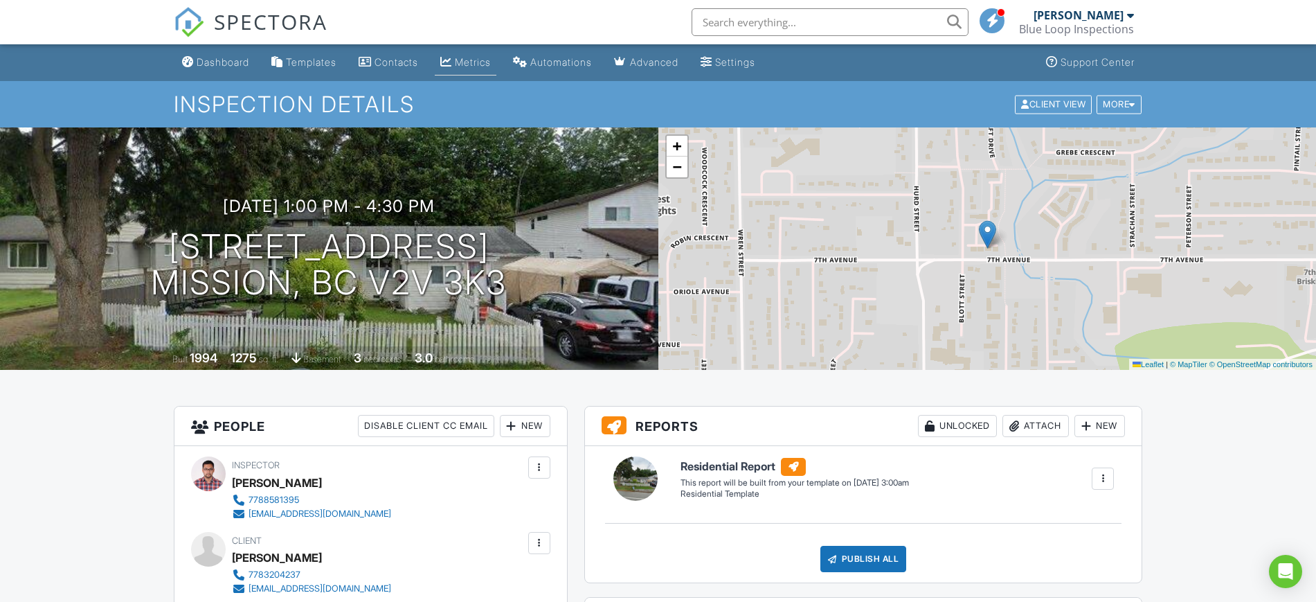
click at [487, 63] on div "Metrics" at bounding box center [473, 62] width 36 height 12
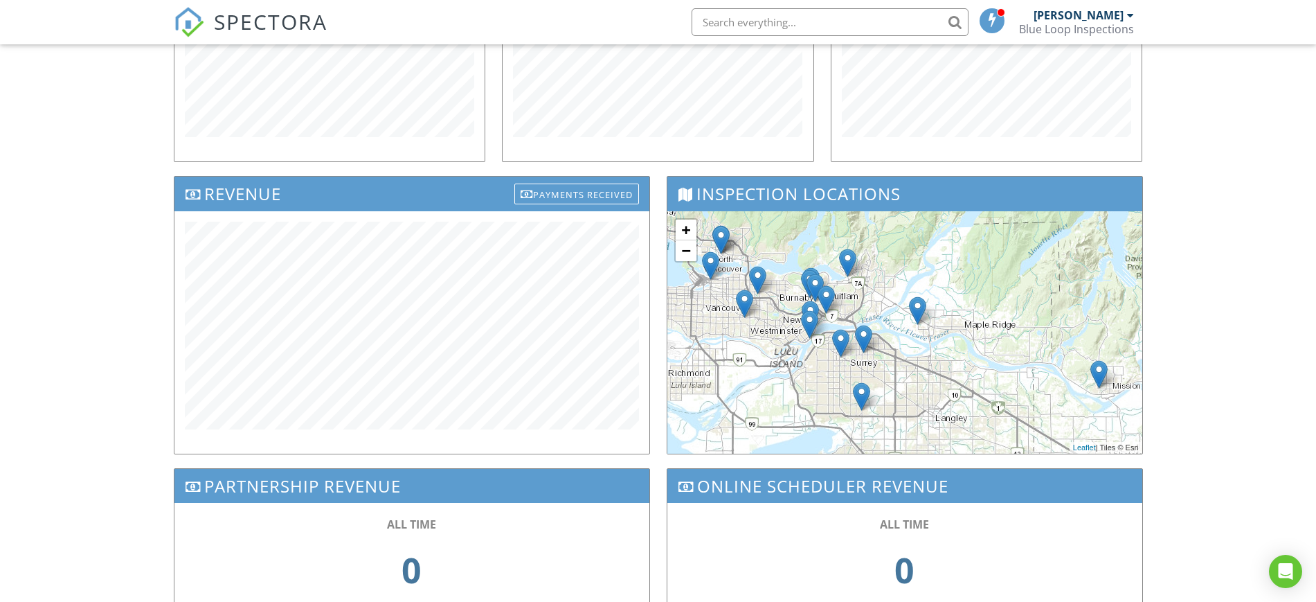
scroll to position [346, 0]
